Goal: Task Accomplishment & Management: Use online tool/utility

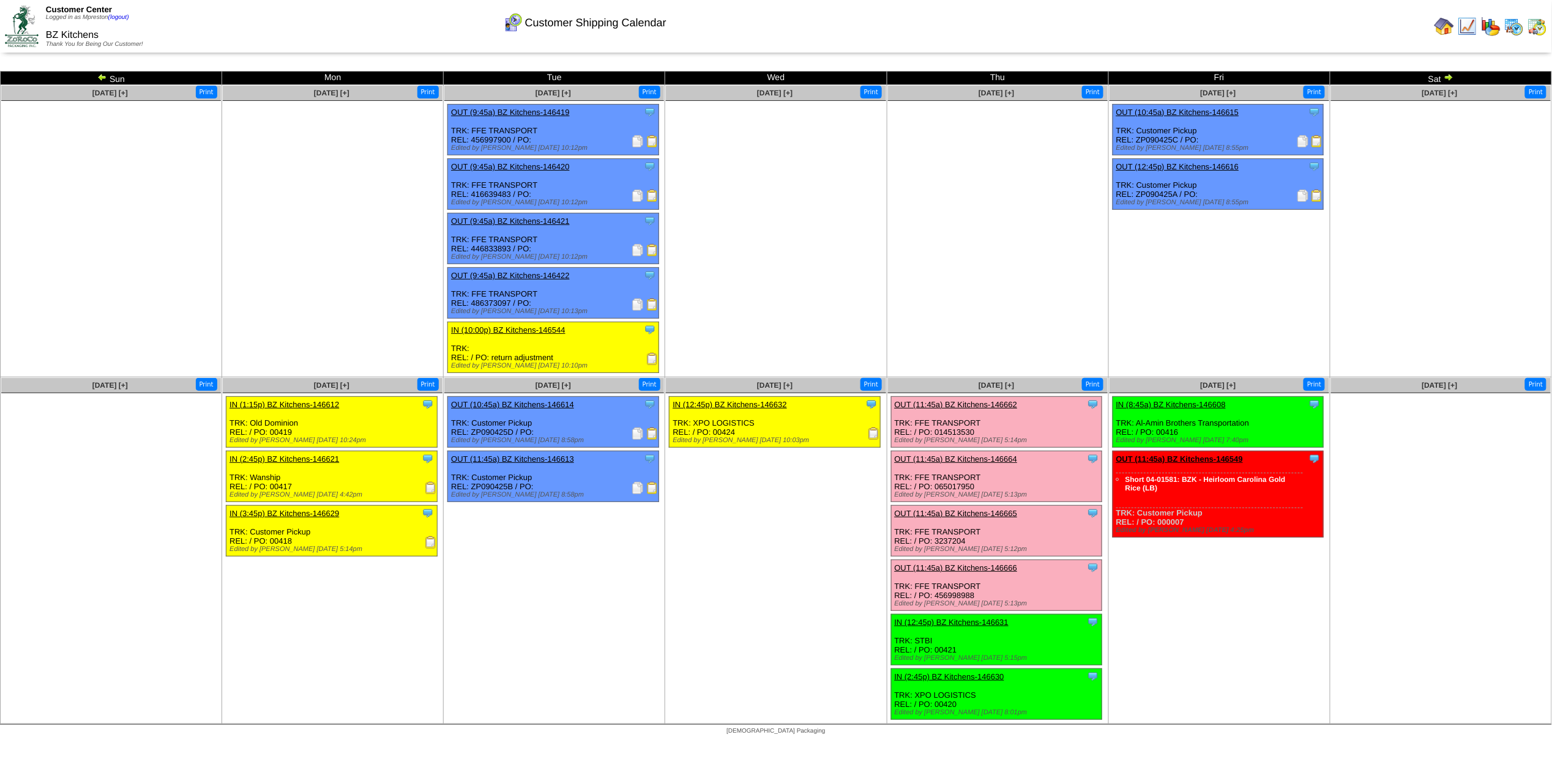
click at [841, 157] on ul at bounding box center [776, 193] width 220 height 184
